Goal: Task Accomplishment & Management: Use online tool/utility

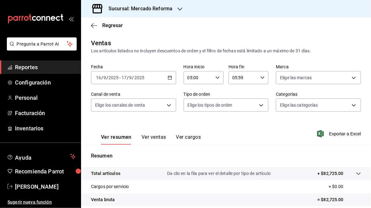
scroll to position [90, 0]
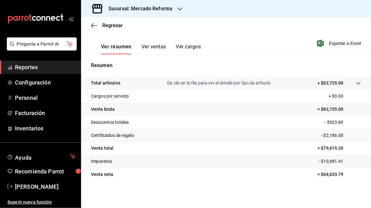
click at [179, 7] on icon "button" at bounding box center [179, 9] width 5 height 5
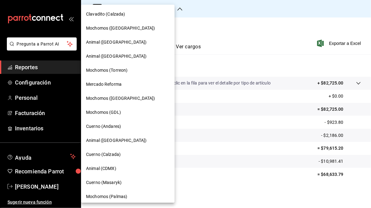
click at [104, 124] on span "Cuerno (Andares)" at bounding box center [103, 126] width 35 height 7
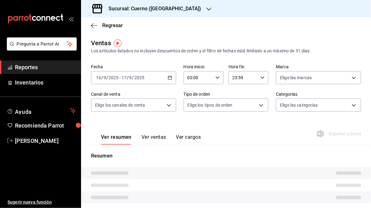
type input "05:00"
type input "05:59"
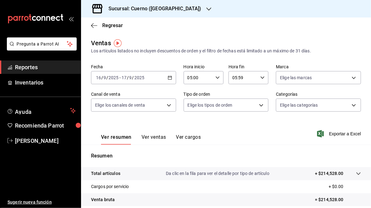
click at [168, 78] on icon "button" at bounding box center [170, 77] width 4 height 4
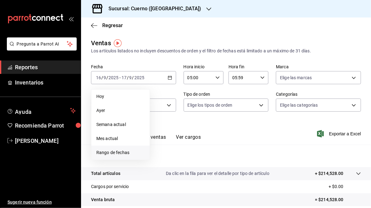
click at [112, 153] on span "Rango de fechas" at bounding box center [120, 152] width 48 height 7
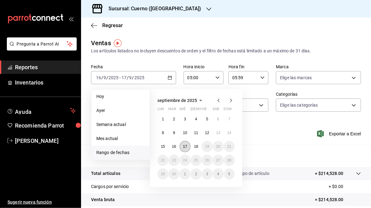
click at [187, 149] on button "17" at bounding box center [184, 146] width 11 height 11
click at [199, 149] on button "18" at bounding box center [195, 146] width 11 height 11
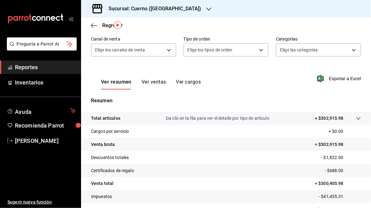
scroll to position [90, 0]
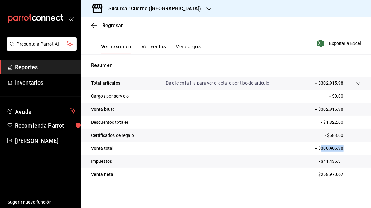
drag, startPoint x: 317, startPoint y: 147, endPoint x: 342, endPoint y: 148, distance: 24.6
click at [342, 148] on p "= $300,405.98" at bounding box center [338, 148] width 46 height 7
drag, startPoint x: 342, startPoint y: 148, endPoint x: 331, endPoint y: 149, distance: 10.3
copy p "300,405.98"
click at [147, 5] on div "Sucursal: Cuerno ([GEOGRAPHIC_DATA])" at bounding box center [150, 8] width 128 height 17
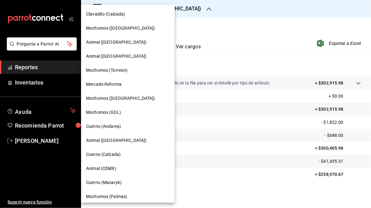
click at [111, 112] on span "Mochomos (GDL)" at bounding box center [103, 112] width 35 height 7
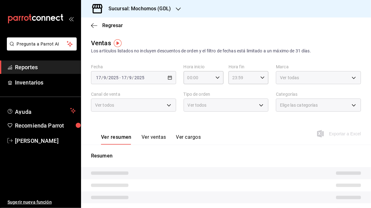
type input "05:00"
type input "05:59"
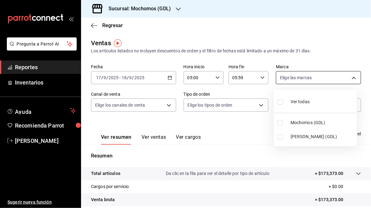
click at [351, 78] on body "Pregunta a Parrot AI Reportes Inventarios Ayuda Recomienda Parrot [PERSON_NAME]…" at bounding box center [185, 104] width 371 height 208
click at [300, 135] on span "[PERSON_NAME] (GDL)" at bounding box center [322, 136] width 64 height 7
type input "9cac9703-0c5a-4d8b-addd-5b6b571d65b9"
checkbox input "true"
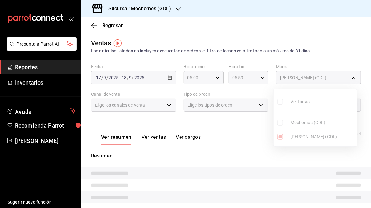
click at [249, 131] on div at bounding box center [185, 104] width 371 height 208
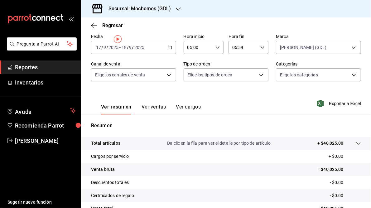
scroll to position [90, 0]
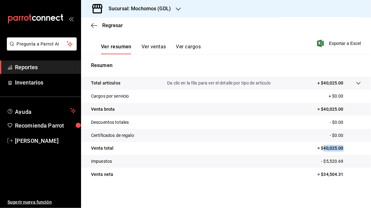
drag, startPoint x: 320, startPoint y: 148, endPoint x: 340, endPoint y: 147, distance: 20.2
click at [340, 147] on p "= $40,025.00" at bounding box center [339, 148] width 44 height 7
drag, startPoint x: 340, startPoint y: 147, endPoint x: 332, endPoint y: 147, distance: 8.4
copy p "40,025.00"
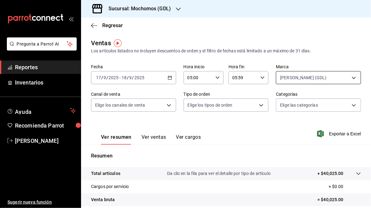
click at [351, 76] on body "Pregunta a Parrot AI Reportes Inventarios Ayuda Recomienda Parrot [PERSON_NAME]…" at bounding box center [185, 104] width 371 height 208
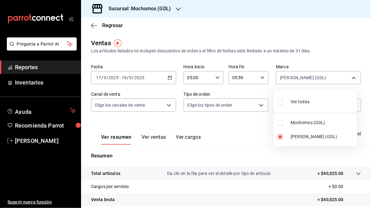
drag, startPoint x: 284, startPoint y: 135, endPoint x: 286, endPoint y: 127, distance: 8.1
click at [286, 133] on li "[PERSON_NAME] (GDL)" at bounding box center [314, 137] width 83 height 14
checkbox input "false"
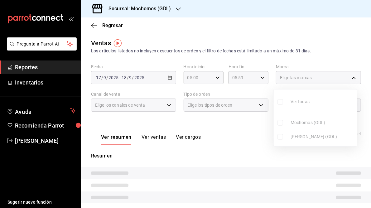
click at [281, 123] on ul "Ver todas Mochomos (GDL) [PERSON_NAME] (GDL)" at bounding box center [314, 117] width 83 height 57
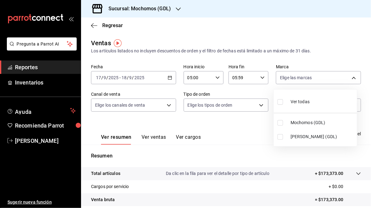
click at [281, 123] on input "checkbox" at bounding box center [280, 123] width 6 height 6
checkbox input "true"
type input "36c25d4a-7cb0-456c-a434-e981d54830bc"
click at [240, 135] on div at bounding box center [185, 104] width 371 height 208
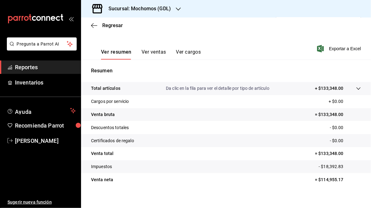
scroll to position [90, 0]
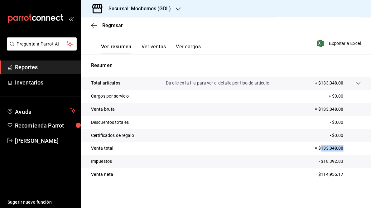
drag, startPoint x: 318, startPoint y: 147, endPoint x: 341, endPoint y: 147, distance: 23.4
click at [341, 147] on p "= $133,348.00" at bounding box center [338, 148] width 46 height 7
drag, startPoint x: 341, startPoint y: 147, endPoint x: 323, endPoint y: 147, distance: 18.1
copy p "133,348.00"
click at [145, 8] on h3 "Sucursal: Mochomos (GDL)" at bounding box center [136, 8] width 67 height 7
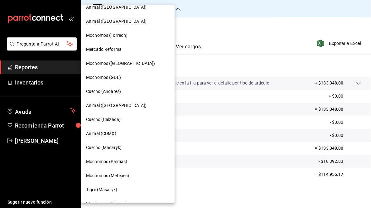
scroll to position [59, 0]
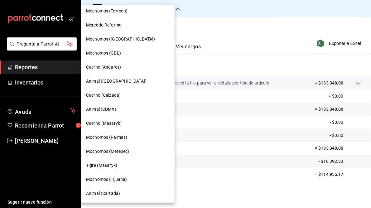
click at [112, 178] on span "Mochomos (Tijuana)" at bounding box center [106, 179] width 41 height 7
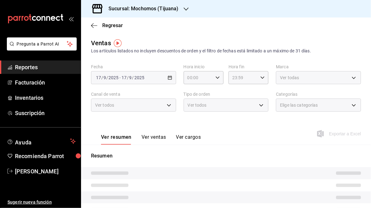
type input "05:00"
type input "05:59"
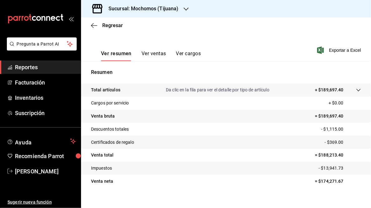
scroll to position [90, 0]
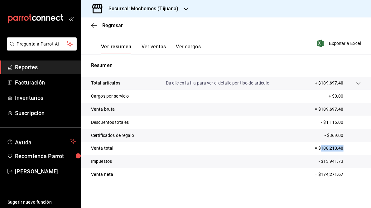
drag, startPoint x: 316, startPoint y: 147, endPoint x: 345, endPoint y: 147, distance: 28.7
click at [345, 147] on p "= $188,213.40" at bounding box center [338, 148] width 46 height 7
drag, startPoint x: 345, startPoint y: 147, endPoint x: 326, endPoint y: 149, distance: 19.1
copy p "188,213.40"
click at [153, 8] on h3 "Sucursal: Mochomos (Tijuana)" at bounding box center [140, 8] width 75 height 7
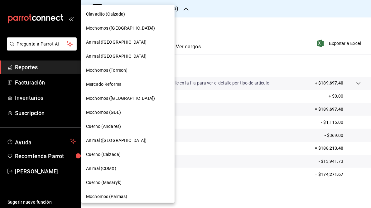
scroll to position [59, 0]
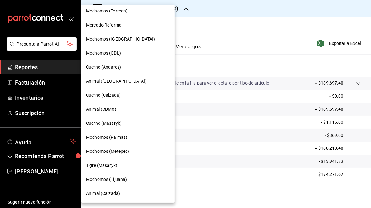
click at [111, 82] on span "Animal ([GEOGRAPHIC_DATA])" at bounding box center [116, 81] width 60 height 7
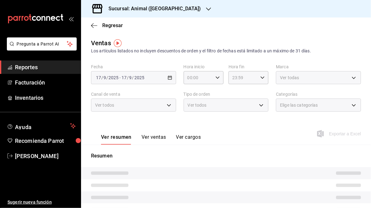
type input "05:00"
type input "05:59"
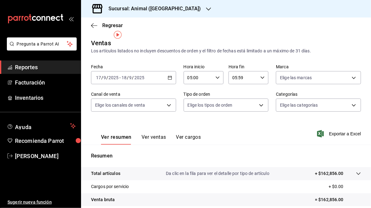
scroll to position [90, 0]
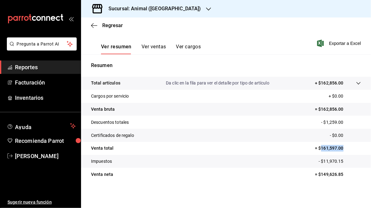
drag, startPoint x: 317, startPoint y: 147, endPoint x: 349, endPoint y: 147, distance: 31.8
click at [349, 147] on p "= $161,597.00" at bounding box center [338, 148] width 46 height 7
drag, startPoint x: 349, startPoint y: 147, endPoint x: 326, endPoint y: 148, distance: 22.1
copy p "161,597.00"
click at [137, 10] on h3 "Sucursal: Animal ([GEOGRAPHIC_DATA])" at bounding box center [151, 8] width 97 height 7
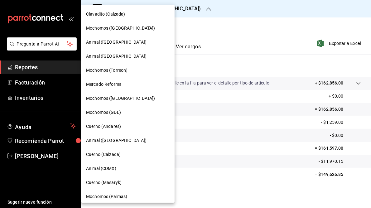
click at [107, 69] on span "Mochomos (Torreon)" at bounding box center [106, 70] width 41 height 7
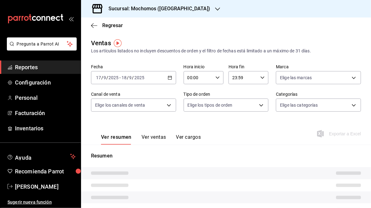
type input "05:00"
type input "05:59"
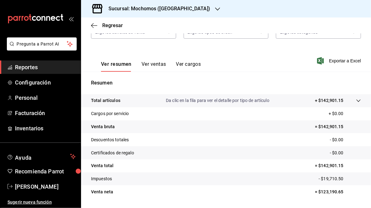
scroll to position [75, 0]
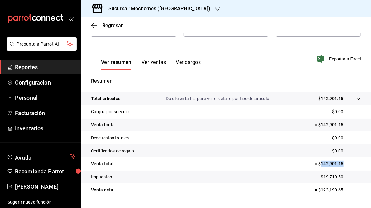
drag, startPoint x: 317, startPoint y: 164, endPoint x: 339, endPoint y: 161, distance: 22.6
click at [339, 161] on p "= $142,901.15" at bounding box center [338, 163] width 46 height 7
drag, startPoint x: 339, startPoint y: 161, endPoint x: 328, endPoint y: 163, distance: 11.9
copy p "142,901.15"
click at [150, 6] on h3 "Sucursal: Mochomos ([GEOGRAPHIC_DATA])" at bounding box center [156, 8] width 107 height 7
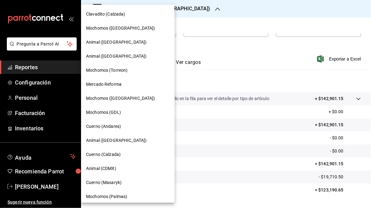
click at [121, 100] on span "Mochomos ([GEOGRAPHIC_DATA])" at bounding box center [120, 98] width 69 height 7
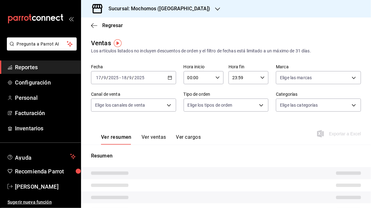
type input "05:00"
type input "05:59"
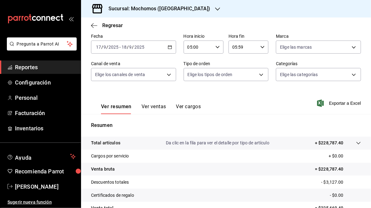
scroll to position [90, 0]
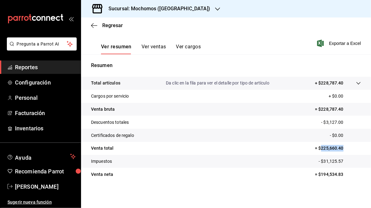
drag, startPoint x: 317, startPoint y: 148, endPoint x: 342, endPoint y: 147, distance: 24.9
click at [342, 147] on p "= $225,660.40" at bounding box center [338, 148] width 46 height 7
drag, startPoint x: 342, startPoint y: 147, endPoint x: 330, endPoint y: 149, distance: 12.2
copy p "225,660.40"
click at [159, 8] on h3 "Sucursal: Mochomos ([GEOGRAPHIC_DATA])" at bounding box center [156, 8] width 107 height 7
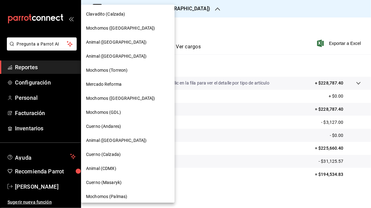
click at [107, 85] on span "Mercado Reforma" at bounding box center [104, 84] width 36 height 7
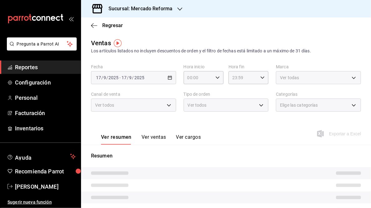
type input "05:00"
type input "05:59"
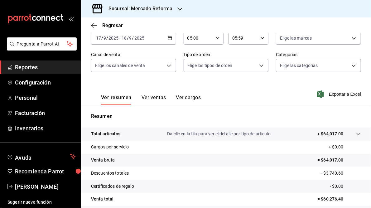
scroll to position [75, 0]
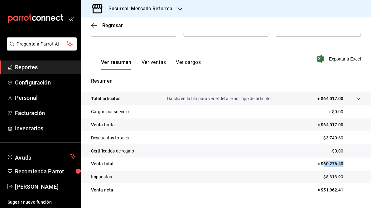
drag, startPoint x: 319, startPoint y: 164, endPoint x: 349, endPoint y: 166, distance: 30.3
click at [349, 166] on p "= $60,276.40" at bounding box center [339, 163] width 44 height 7
drag, startPoint x: 349, startPoint y: 166, endPoint x: 324, endPoint y: 163, distance: 25.1
copy p "60,276.40"
click at [148, 10] on h3 "Sucursal: Mercado Reforma" at bounding box center [137, 8] width 69 height 7
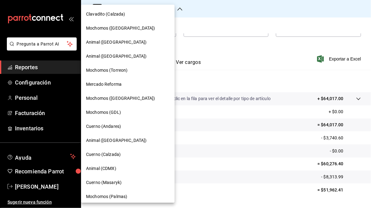
click at [111, 183] on span "Cuerno (Masaryk)" at bounding box center [104, 182] width 36 height 7
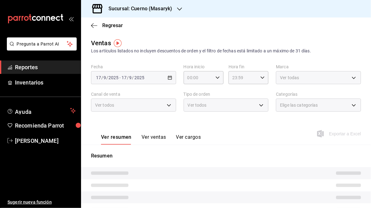
type input "05:00"
type input "05:59"
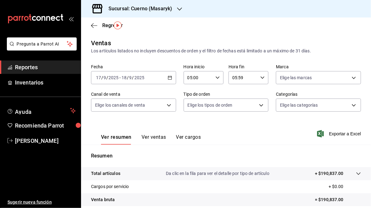
scroll to position [75, 0]
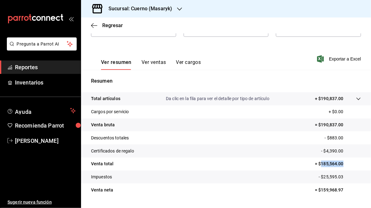
drag, startPoint x: 317, startPoint y: 164, endPoint x: 342, endPoint y: 163, distance: 24.9
click at [342, 163] on p "= $185,564.00" at bounding box center [338, 163] width 46 height 7
drag, startPoint x: 342, startPoint y: 163, endPoint x: 327, endPoint y: 162, distance: 14.7
copy p "185,564.00"
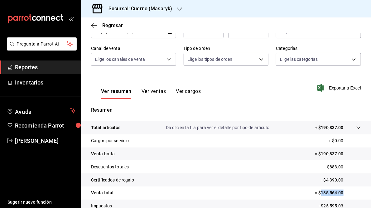
scroll to position [0, 0]
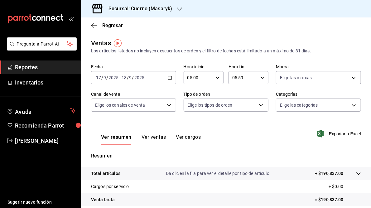
click at [140, 9] on h3 "Sucursal: Cuerno (Masaryk)" at bounding box center [137, 8] width 69 height 7
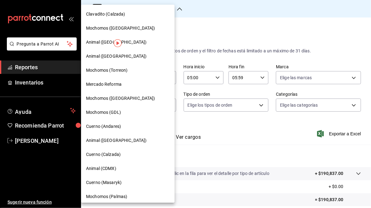
click at [108, 171] on span "Animal (CDMX)" at bounding box center [101, 168] width 30 height 7
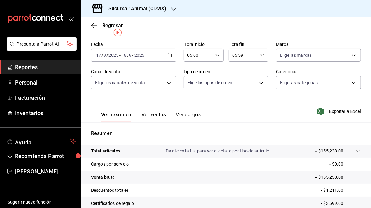
scroll to position [75, 0]
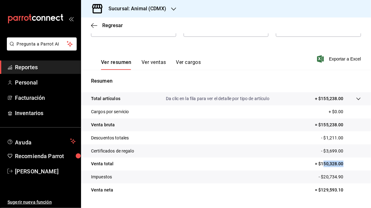
drag, startPoint x: 319, startPoint y: 164, endPoint x: 343, endPoint y: 165, distance: 24.0
click at [343, 165] on p "= $150,328.00" at bounding box center [338, 163] width 46 height 7
drag, startPoint x: 343, startPoint y: 165, endPoint x: 317, endPoint y: 163, distance: 25.6
click at [317, 163] on p "= $150,328.00" at bounding box center [338, 163] width 46 height 7
drag, startPoint x: 317, startPoint y: 163, endPoint x: 341, endPoint y: 164, distance: 23.7
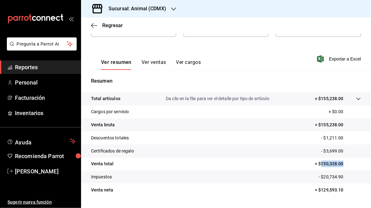
click at [341, 164] on p "= $150,328.00" at bounding box center [338, 163] width 46 height 7
drag, startPoint x: 341, startPoint y: 164, endPoint x: 333, endPoint y: 165, distance: 8.2
copy p "150,328.00"
click at [138, 8] on h3 "Sucursal: Animal (CDMX)" at bounding box center [134, 8] width 63 height 7
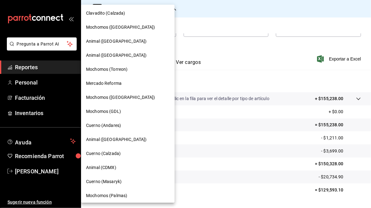
scroll to position [0, 0]
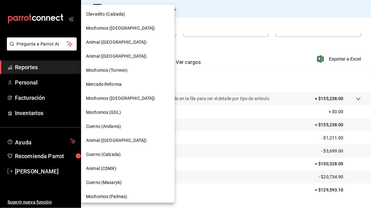
click at [107, 43] on span "Animal ([GEOGRAPHIC_DATA])" at bounding box center [116, 42] width 60 height 7
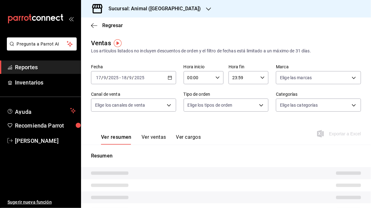
type input "05:00"
type input "05:59"
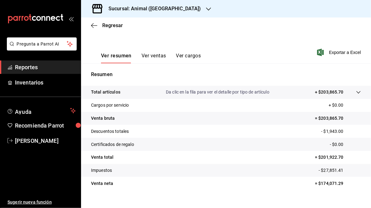
scroll to position [90, 0]
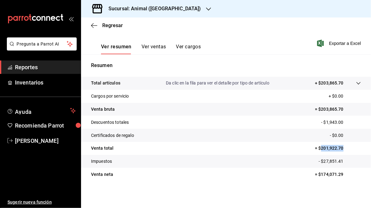
drag, startPoint x: 318, startPoint y: 149, endPoint x: 350, endPoint y: 147, distance: 32.1
click at [350, 147] on p "= $201,922.70" at bounding box center [338, 148] width 46 height 7
drag, startPoint x: 350, startPoint y: 147, endPoint x: 328, endPoint y: 147, distance: 22.1
click at [140, 6] on h3 "Sucursal: Animal ([GEOGRAPHIC_DATA])" at bounding box center [151, 8] width 97 height 7
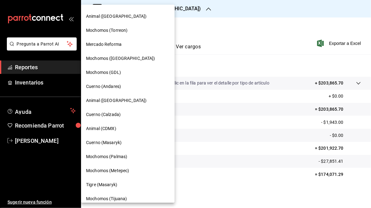
scroll to position [59, 0]
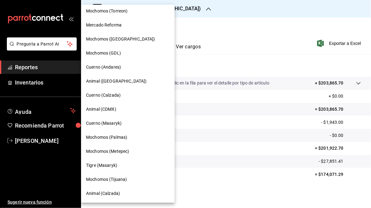
click at [117, 139] on span "Mochomos (Palmas)" at bounding box center [106, 137] width 41 height 7
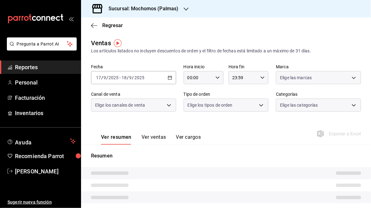
type input "05:00"
type input "05:59"
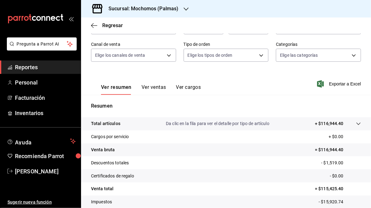
scroll to position [90, 0]
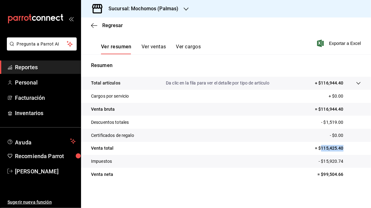
drag, startPoint x: 317, startPoint y: 147, endPoint x: 340, endPoint y: 149, distance: 23.7
click at [340, 149] on p "= $115,425.40" at bounding box center [338, 148] width 46 height 7
drag, startPoint x: 340, startPoint y: 149, endPoint x: 330, endPoint y: 150, distance: 10.7
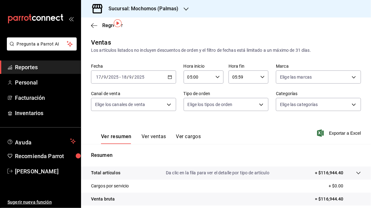
scroll to position [0, 0]
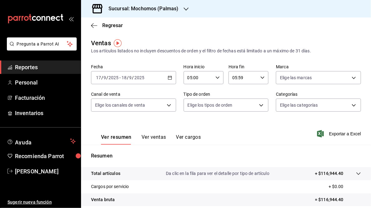
click at [155, 9] on h3 "Sucursal: Mochomos (Palmas)" at bounding box center [140, 8] width 75 height 7
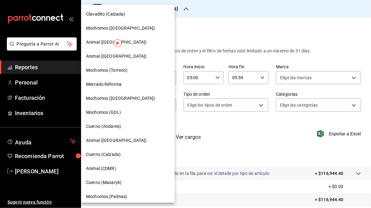
click at [119, 30] on span "Mochomos ([GEOGRAPHIC_DATA])" at bounding box center [120, 28] width 69 height 7
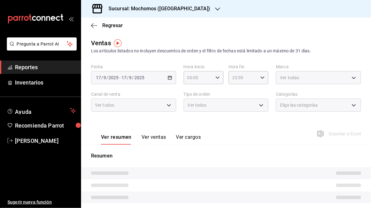
type input "05:00"
type input "05:59"
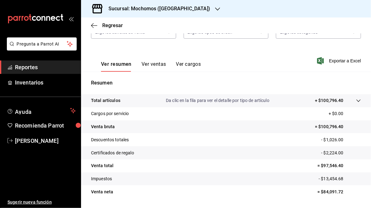
scroll to position [90, 0]
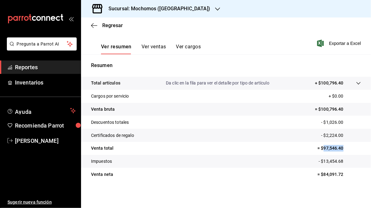
drag, startPoint x: 319, startPoint y: 147, endPoint x: 355, endPoint y: 147, distance: 36.1
click at [355, 147] on p "= $97,546.40" at bounding box center [339, 148] width 44 height 7
click at [283, 95] on tr "Cargos por servicio + $0.00" at bounding box center [226, 96] width 290 height 13
drag, startPoint x: 318, startPoint y: 147, endPoint x: 341, endPoint y: 148, distance: 23.4
click at [341, 148] on p "= $97,546.40" at bounding box center [339, 148] width 44 height 7
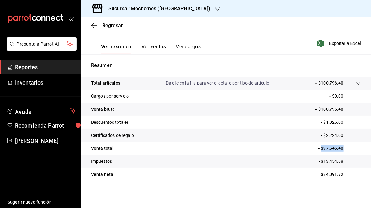
drag, startPoint x: 341, startPoint y: 148, endPoint x: 318, endPoint y: 154, distance: 24.5
click at [318, 154] on tr "Venta total = $97,546.40" at bounding box center [226, 148] width 290 height 13
click at [325, 149] on p "= $97,546.40" at bounding box center [339, 148] width 44 height 7
drag, startPoint x: 324, startPoint y: 148, endPoint x: 338, endPoint y: 149, distance: 14.3
click at [339, 149] on p "= $97,546.40" at bounding box center [339, 148] width 44 height 7
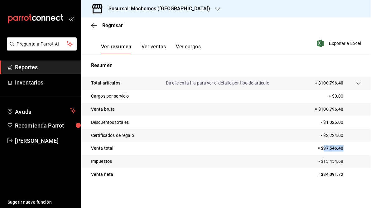
drag, startPoint x: 338, startPoint y: 149, endPoint x: 332, endPoint y: 149, distance: 6.2
click at [155, 9] on h3 "Sucursal: Mochomos ([GEOGRAPHIC_DATA])" at bounding box center [156, 8] width 107 height 7
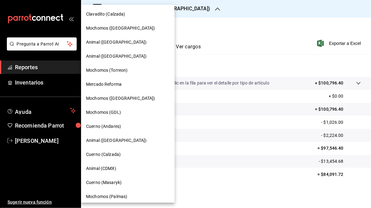
click at [101, 54] on span "Animal ([GEOGRAPHIC_DATA])" at bounding box center [116, 56] width 60 height 7
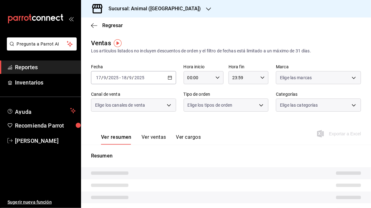
type input "05:00"
type input "05:59"
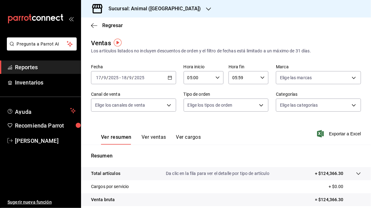
scroll to position [90, 0]
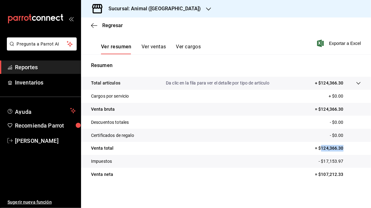
drag, startPoint x: 317, startPoint y: 147, endPoint x: 339, endPoint y: 149, distance: 21.9
click at [339, 149] on p "= $124,366.30" at bounding box center [338, 148] width 46 height 7
drag, startPoint x: 339, startPoint y: 149, endPoint x: 330, endPoint y: 149, distance: 8.4
click at [130, 9] on h3 "Sucursal: Animal ([GEOGRAPHIC_DATA])" at bounding box center [151, 8] width 97 height 7
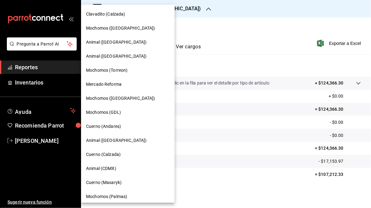
click at [99, 14] on span "Clavadito (Calzada)" at bounding box center [105, 14] width 39 height 7
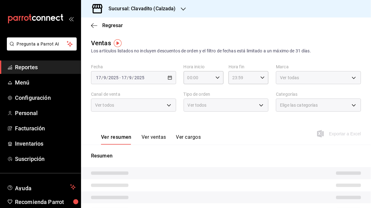
type input "05:00"
type input "05:59"
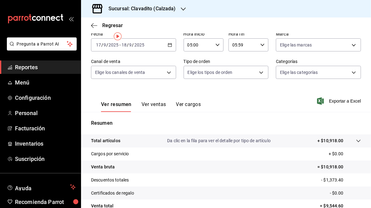
scroll to position [75, 0]
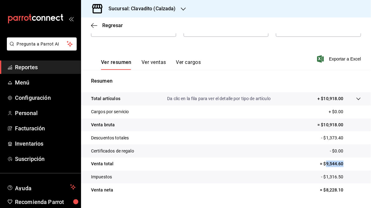
drag, startPoint x: 322, startPoint y: 163, endPoint x: 343, endPoint y: 162, distance: 20.9
click at [343, 162] on p "= $9,544.60" at bounding box center [340, 163] width 41 height 7
drag, startPoint x: 343, startPoint y: 162, endPoint x: 334, endPoint y: 162, distance: 9.3
click at [150, 7] on h3 "Sucursal: Clavadito (Calzada)" at bounding box center [139, 8] width 72 height 7
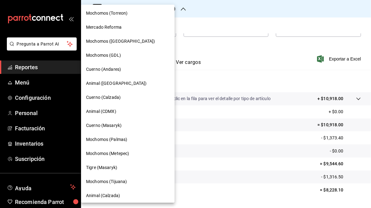
scroll to position [59, 0]
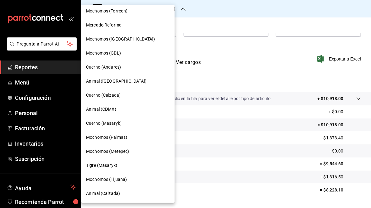
click at [102, 194] on span "Animal (Calzada)" at bounding box center [103, 193] width 34 height 7
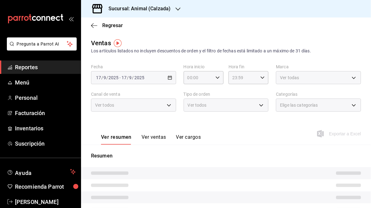
type input "05:00"
type input "05:59"
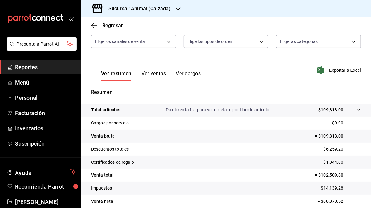
scroll to position [90, 0]
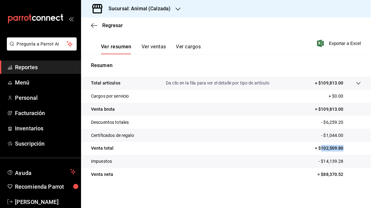
drag, startPoint x: 318, startPoint y: 148, endPoint x: 341, endPoint y: 147, distance: 23.4
click at [341, 147] on p "= $102,509.80" at bounding box center [338, 148] width 46 height 7
drag, startPoint x: 341, startPoint y: 147, endPoint x: 329, endPoint y: 149, distance: 12.3
click at [138, 5] on h3 "Sucursal: Animal (Calzada)" at bounding box center [136, 8] width 67 height 7
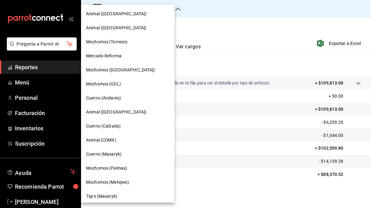
scroll to position [59, 0]
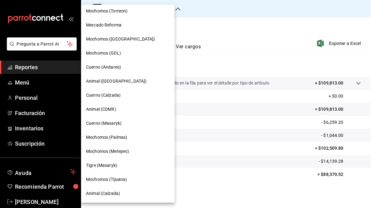
click at [110, 95] on span "Cuerno (Calzada)" at bounding box center [103, 95] width 35 height 7
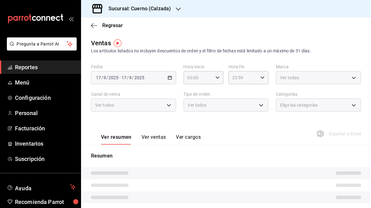
type input "05:00"
type input "05:59"
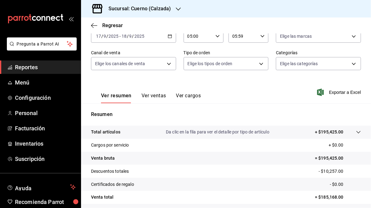
scroll to position [90, 0]
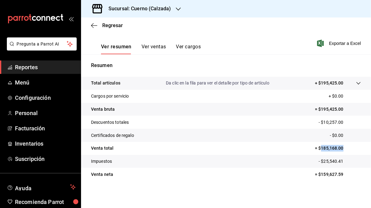
drag, startPoint x: 317, startPoint y: 148, endPoint x: 340, endPoint y: 148, distance: 22.7
click at [340, 148] on p "= $185,168.00" at bounding box center [338, 148] width 46 height 7
drag, startPoint x: 340, startPoint y: 148, endPoint x: 330, endPoint y: 148, distance: 10.3
click at [146, 10] on h3 "Sucursal: Cuerno (Calzada)" at bounding box center [136, 8] width 67 height 7
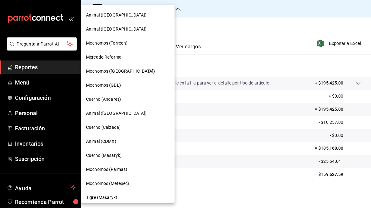
scroll to position [59, 0]
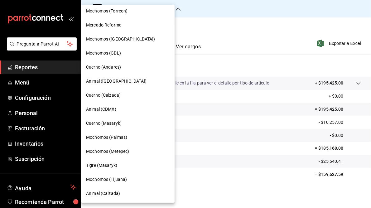
click at [120, 152] on span "Mochomos (Metepec)" at bounding box center [107, 151] width 43 height 7
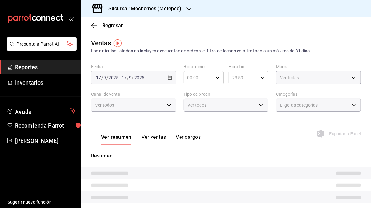
type input "05:00"
type input "05:59"
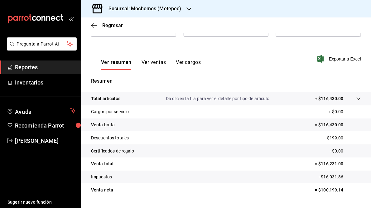
scroll to position [90, 0]
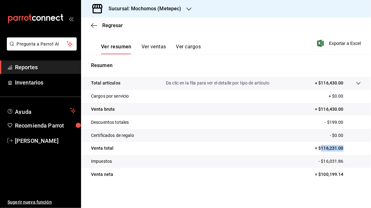
drag, startPoint x: 317, startPoint y: 148, endPoint x: 342, endPoint y: 146, distance: 25.3
click at [342, 146] on p "= $116,231.00" at bounding box center [338, 148] width 46 height 7
drag, startPoint x: 342, startPoint y: 146, endPoint x: 330, endPoint y: 149, distance: 12.6
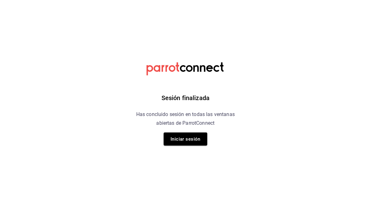
drag, startPoint x: 195, startPoint y: 142, endPoint x: 211, endPoint y: 142, distance: 15.6
click at [196, 141] on button "Iniciar sesión" at bounding box center [186, 138] width 44 height 13
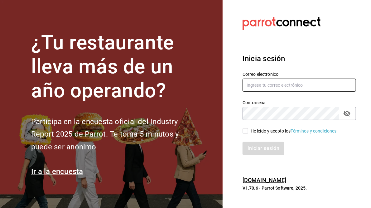
type input "[PERSON_NAME][EMAIL_ADDRESS][PERSON_NAME][DOMAIN_NAME]"
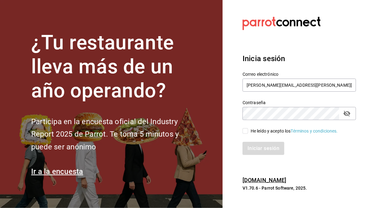
click at [244, 130] on input "He leído y acepto los Términos y condiciones." at bounding box center [245, 131] width 6 height 6
checkbox input "true"
drag, startPoint x: 251, startPoint y: 151, endPoint x: 259, endPoint y: 151, distance: 7.2
click at [252, 151] on button "Iniciar sesión" at bounding box center [263, 148] width 42 height 13
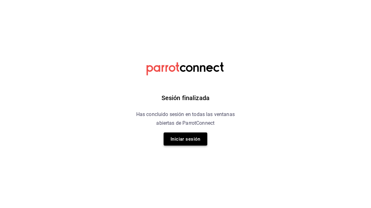
click at [190, 142] on button "Iniciar sesión" at bounding box center [186, 138] width 44 height 13
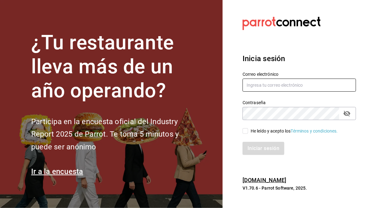
type input "[PERSON_NAME][EMAIL_ADDRESS][PERSON_NAME][DOMAIN_NAME]"
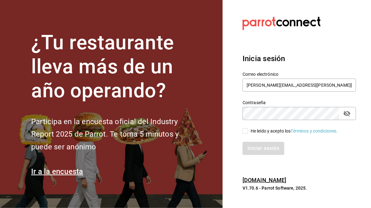
drag, startPoint x: 246, startPoint y: 130, endPoint x: 252, endPoint y: 130, distance: 5.9
click at [247, 129] on input "He leído y acepto los Términos y condiciones." at bounding box center [245, 131] width 6 height 6
checkbox input "true"
click at [264, 151] on button "Iniciar sesión" at bounding box center [263, 148] width 42 height 13
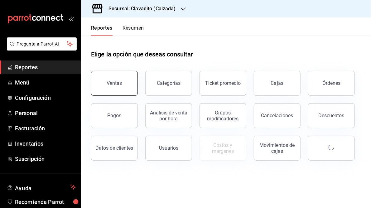
click at [115, 86] on button "Ventas" at bounding box center [114, 83] width 47 height 25
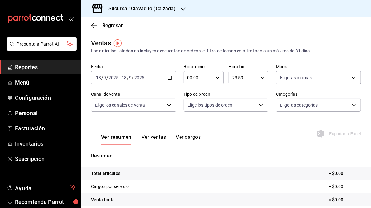
click at [168, 77] on \(Stroke\) "button" at bounding box center [169, 77] width 3 height 0
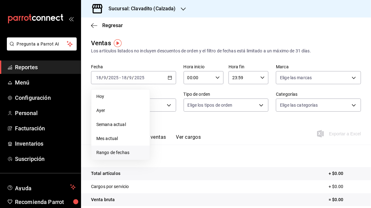
click at [124, 155] on span "Rango de fechas" at bounding box center [120, 152] width 48 height 7
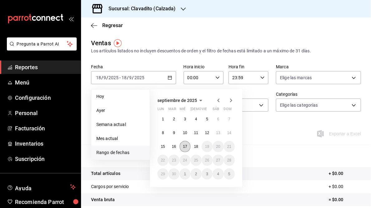
drag, startPoint x: 186, startPoint y: 149, endPoint x: 192, endPoint y: 148, distance: 5.5
click at [186, 149] on button "17" at bounding box center [184, 146] width 11 height 11
drag, startPoint x: 192, startPoint y: 147, endPoint x: 199, endPoint y: 140, distance: 9.7
click at [193, 147] on button "18" at bounding box center [195, 146] width 11 height 11
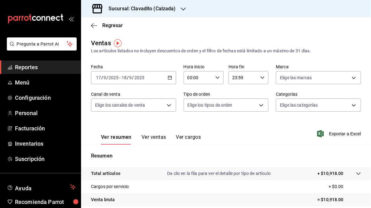
click at [215, 79] on icon "button" at bounding box center [217, 77] width 4 height 4
drag, startPoint x: 192, startPoint y: 95, endPoint x: 221, endPoint y: 82, distance: 32.4
click at [192, 95] on span "05" at bounding box center [192, 93] width 10 height 5
type input "05:00"
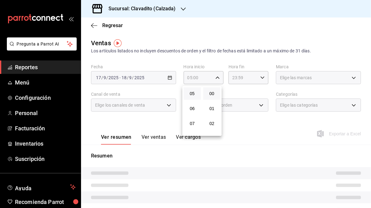
click at [259, 78] on div at bounding box center [185, 104] width 371 height 208
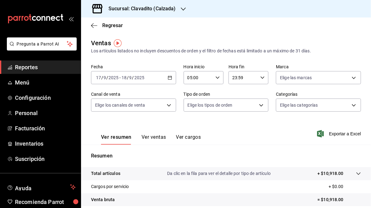
click at [260, 77] on icon "button" at bounding box center [262, 77] width 4 height 4
click at [236, 105] on span "05" at bounding box center [236, 103] width 10 height 5
type input "05:59"
click at [137, 10] on div at bounding box center [185, 104] width 371 height 208
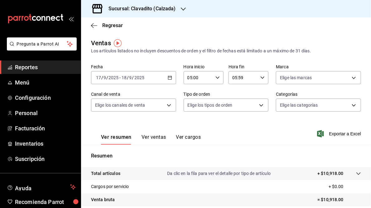
click at [122, 8] on h3 "Sucursal: Clavadito (Calzada)" at bounding box center [139, 8] width 72 height 7
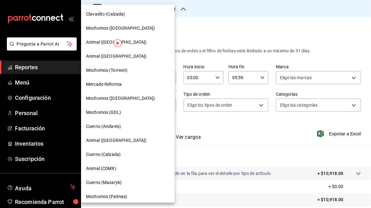
click at [109, 124] on span "Cuerno (Andares)" at bounding box center [103, 126] width 35 height 7
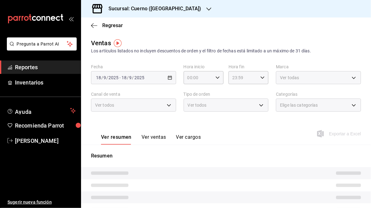
type input "05:00"
type input "05:59"
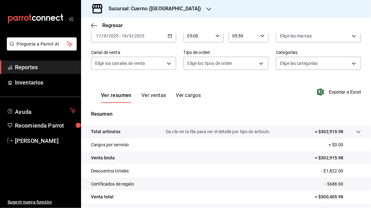
scroll to position [75, 0]
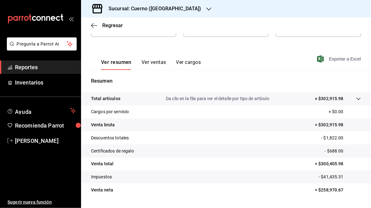
click at [333, 60] on span "Exportar a Excel" at bounding box center [339, 58] width 43 height 7
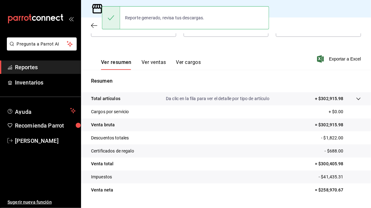
click at [194, 79] on p "Resumen" at bounding box center [226, 80] width 270 height 7
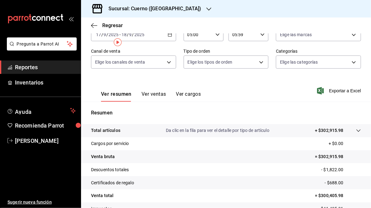
scroll to position [0, 0]
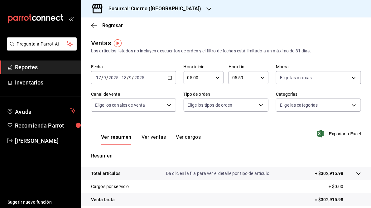
click at [138, 8] on h3 "Sucursal: Cuerno ([GEOGRAPHIC_DATA])" at bounding box center [152, 8] width 98 height 7
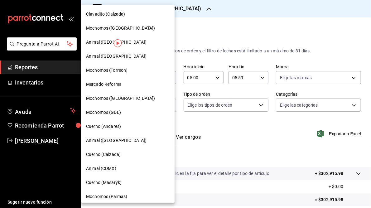
click at [103, 97] on span "Mochomos ([GEOGRAPHIC_DATA])" at bounding box center [120, 98] width 69 height 7
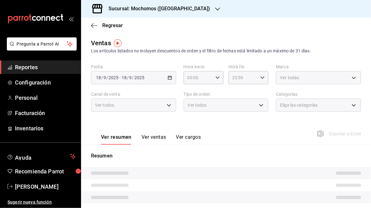
type input "05:00"
type input "05:59"
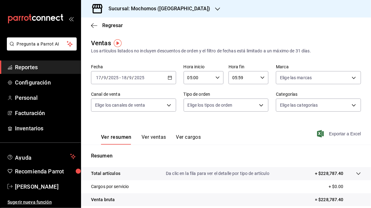
click at [337, 135] on span "Exportar a Excel" at bounding box center [339, 133] width 43 height 7
click at [177, 24] on div "Regresar" at bounding box center [226, 25] width 290 height 16
click at [174, 8] on h3 "Sucursal: Mochomos ([GEOGRAPHIC_DATA])" at bounding box center [156, 8] width 107 height 7
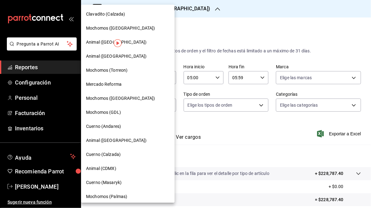
click at [108, 70] on span "Mochomos (Torreon)" at bounding box center [106, 70] width 41 height 7
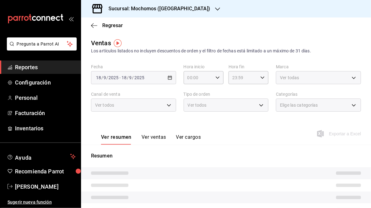
type input "05:00"
type input "05:59"
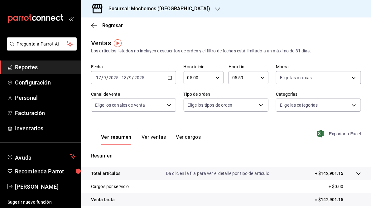
click at [334, 135] on span "Exportar a Excel" at bounding box center [339, 133] width 43 height 7
click at [163, 9] on h3 "Sucursal: Mochomos ([GEOGRAPHIC_DATA])" at bounding box center [156, 8] width 107 height 7
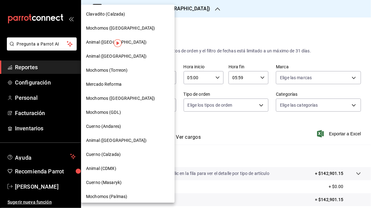
click at [111, 114] on span "Mochomos (GDL)" at bounding box center [103, 112] width 35 height 7
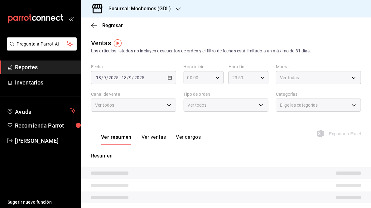
type input "05:00"
type input "05:59"
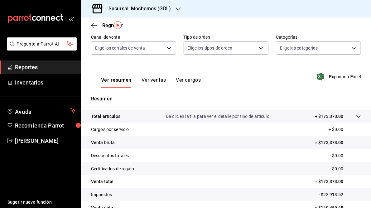
scroll to position [16, 0]
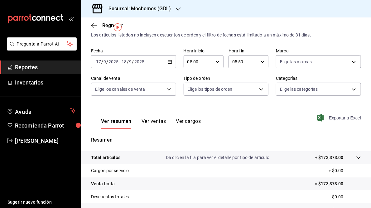
click at [337, 120] on span "Exportar a Excel" at bounding box center [339, 117] width 43 height 7
click at [140, 7] on h3 "Sucursal: Mochomos (GDL)" at bounding box center [136, 8] width 67 height 7
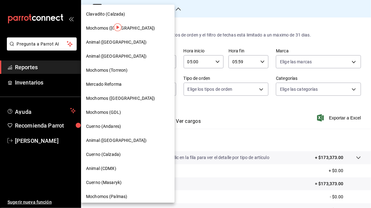
click at [102, 86] on span "Mercado Reforma" at bounding box center [104, 84] width 36 height 7
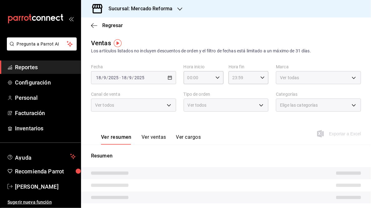
type input "05:00"
type input "05:59"
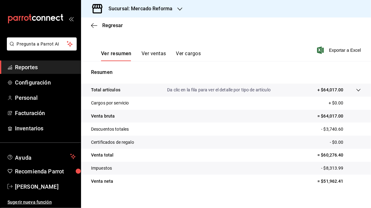
scroll to position [90, 0]
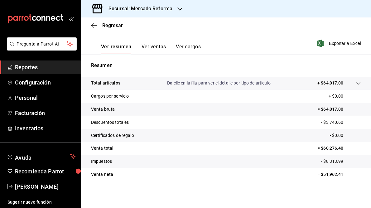
click at [336, 45] on span "Exportar a Excel" at bounding box center [339, 43] width 43 height 7
